Goal: Task Accomplishment & Management: Use online tool/utility

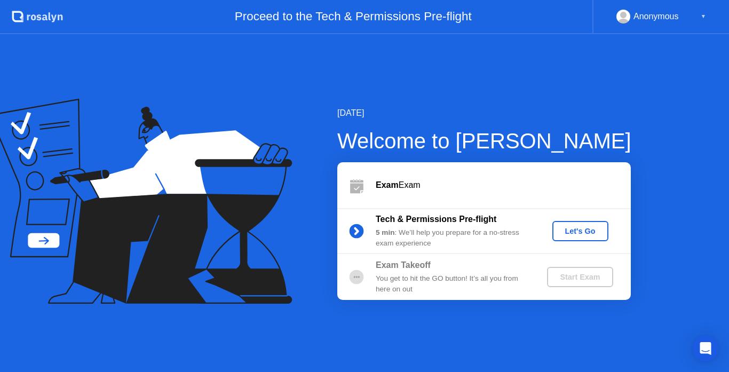
click at [574, 233] on div "Let's Go" at bounding box center [581, 231] width 48 height 9
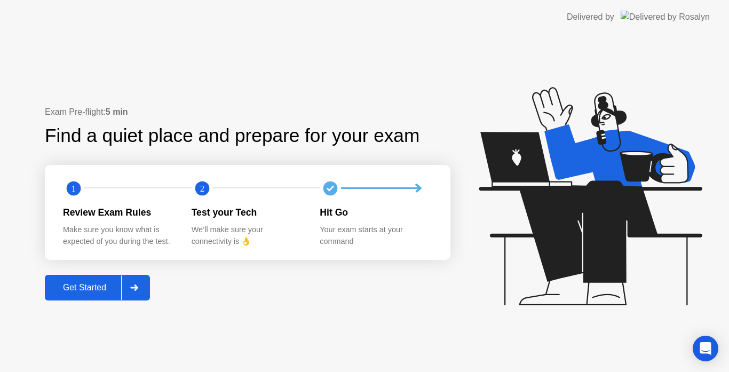
click at [78, 289] on div "Get Started" at bounding box center [84, 288] width 73 height 10
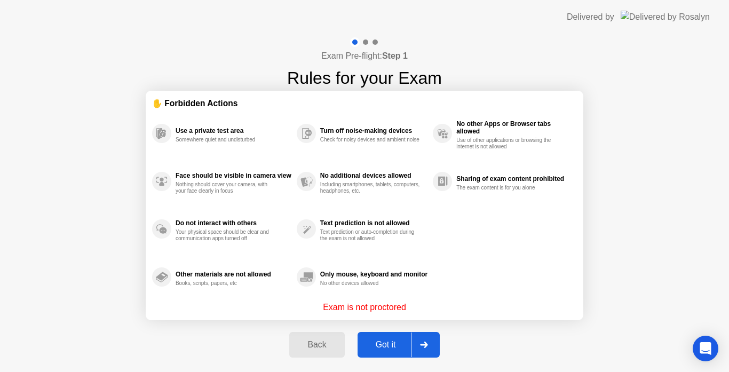
click at [387, 342] on div "Got it" at bounding box center [386, 345] width 50 height 10
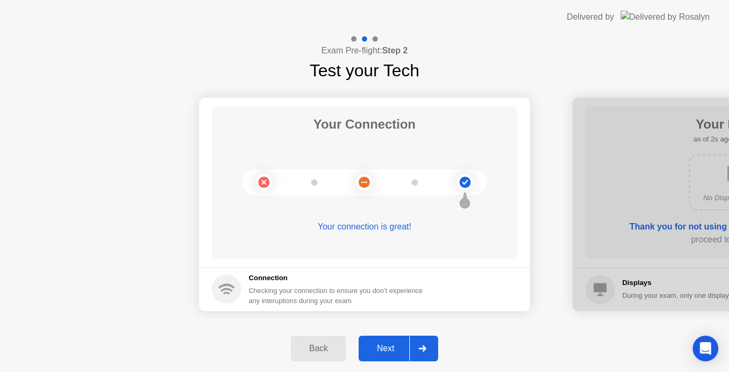
click at [387, 348] on div "Next" at bounding box center [386, 349] width 48 height 10
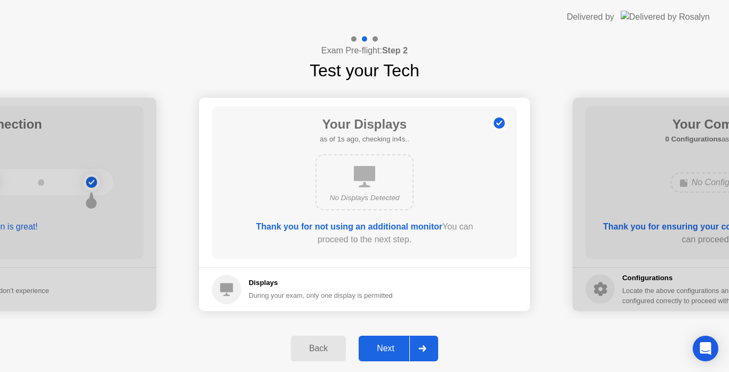
click at [387, 348] on div "Next" at bounding box center [386, 349] width 48 height 10
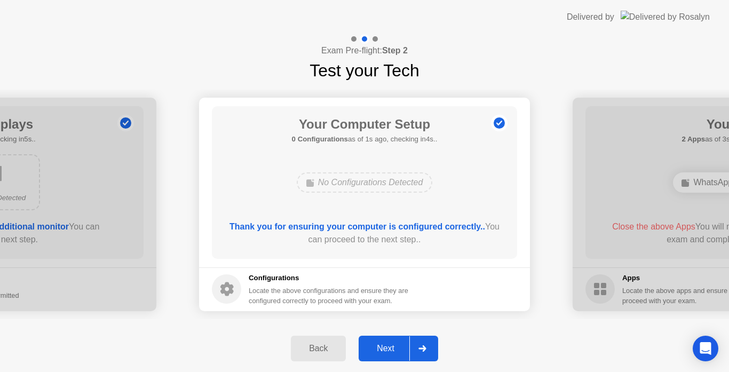
click at [387, 348] on div "Next" at bounding box center [386, 349] width 48 height 10
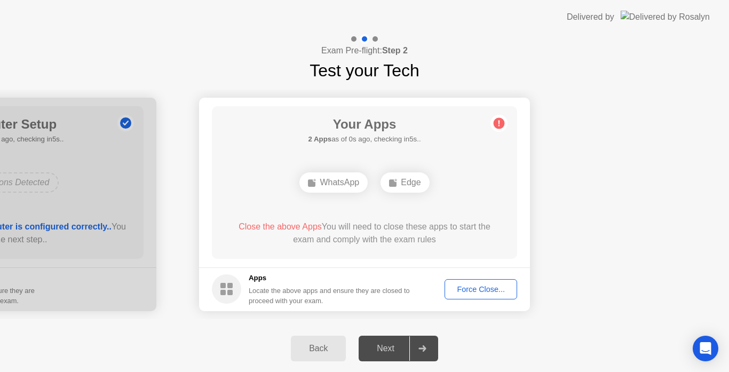
click at [474, 294] on div "Force Close..." at bounding box center [480, 289] width 65 height 9
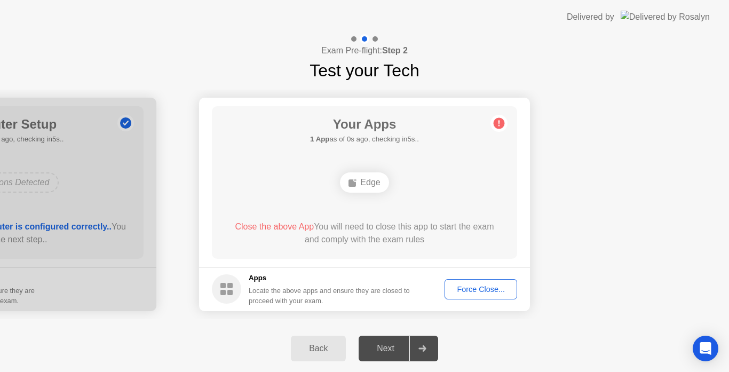
click at [486, 293] on div "Force Close..." at bounding box center [480, 289] width 65 height 9
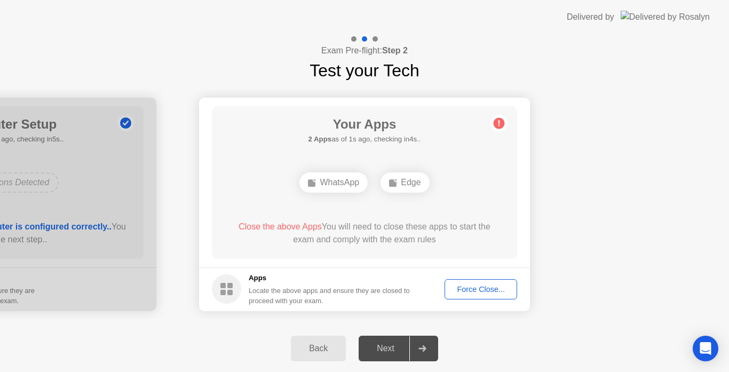
click at [494, 289] on div "Force Close..." at bounding box center [480, 289] width 65 height 9
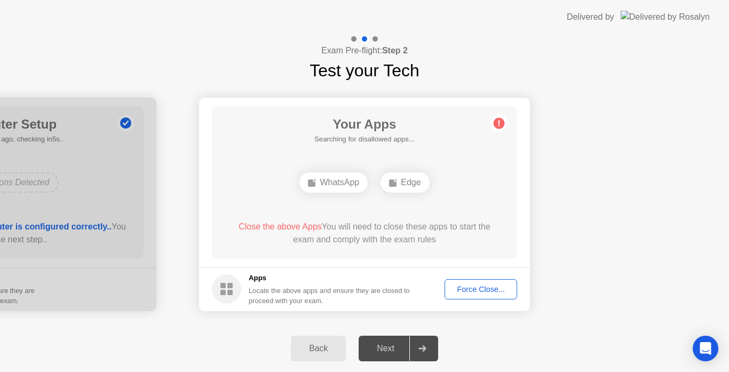
click at [342, 180] on div "WhatsApp" at bounding box center [333, 182] width 68 height 20
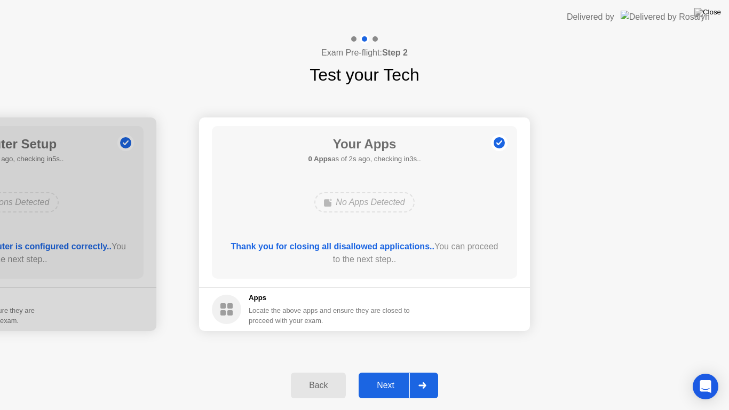
click at [400, 372] on div "Next" at bounding box center [386, 386] width 48 height 10
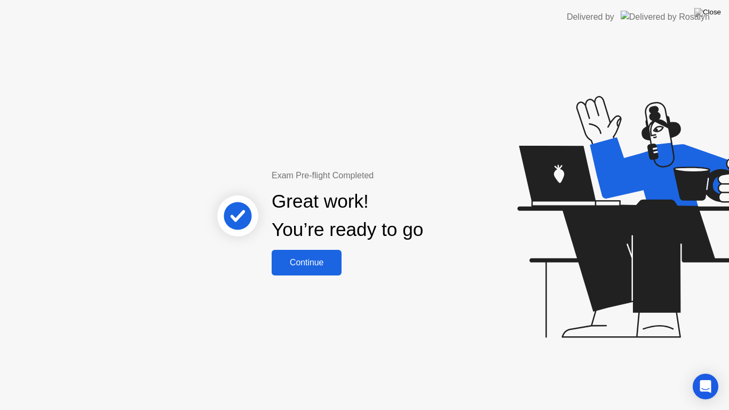
click at [305, 262] on div "Continue" at bounding box center [307, 263] width 64 height 10
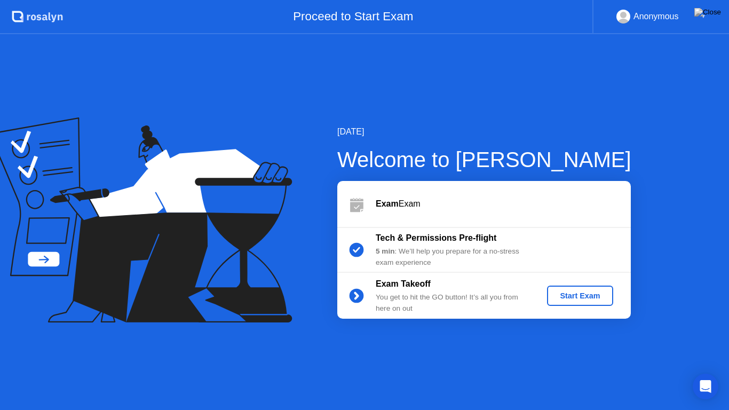
click at [581, 293] on div "Start Exam" at bounding box center [579, 295] width 57 height 9
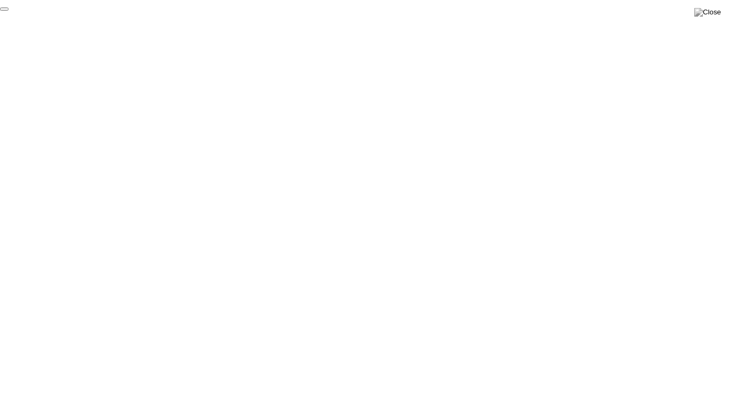
click div "End Proctoring Session"
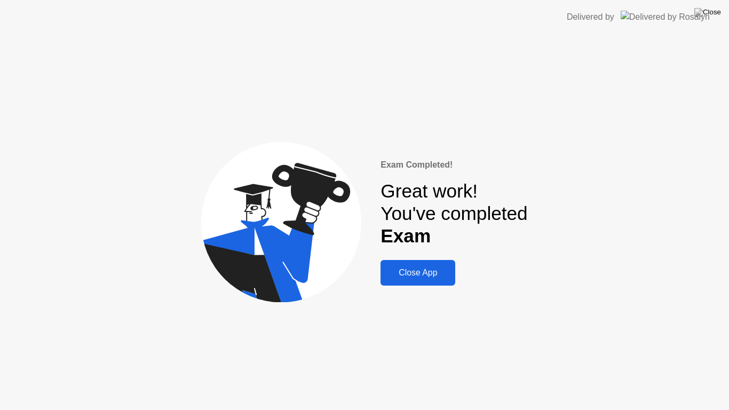
click at [426, 273] on div "Close App" at bounding box center [418, 273] width 68 height 10
